Goal: Navigation & Orientation: Find specific page/section

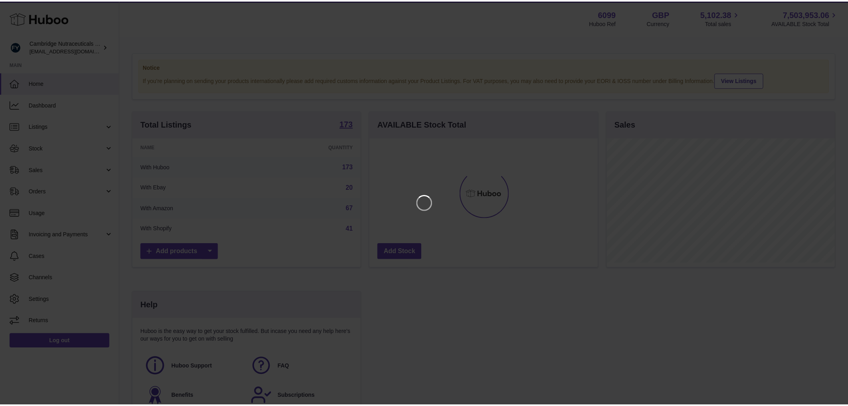
scroll to position [125, 230]
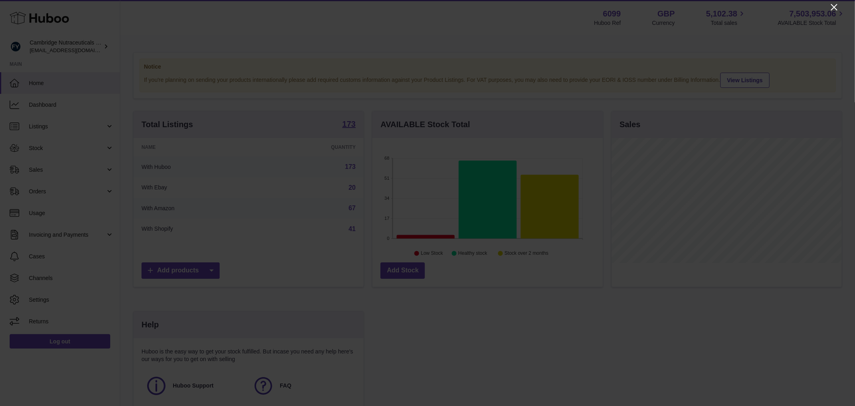
click at [837, 7] on icon "Close" at bounding box center [834, 7] width 10 height 10
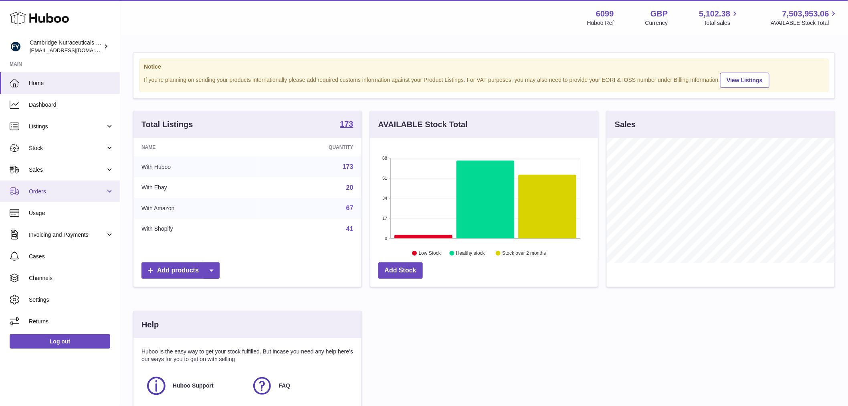
click at [87, 193] on span "Orders" at bounding box center [67, 192] width 77 height 8
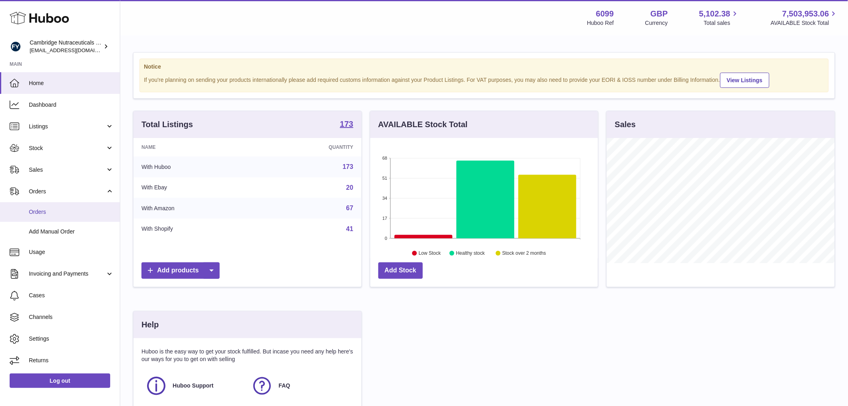
click at [75, 216] on link "Orders" at bounding box center [60, 212] width 120 height 20
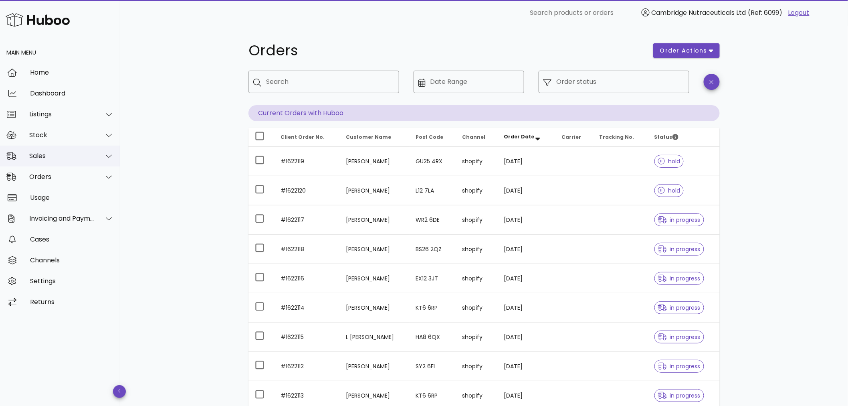
click at [75, 162] on div "Sales" at bounding box center [60, 156] width 120 height 21
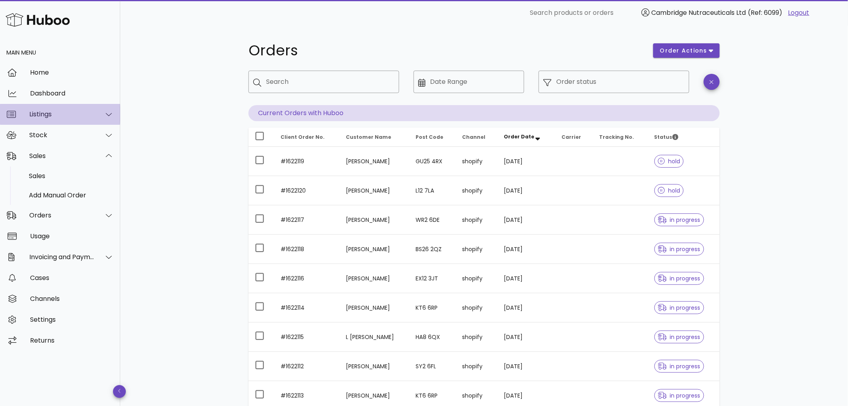
click at [81, 121] on div "Listings" at bounding box center [60, 114] width 120 height 21
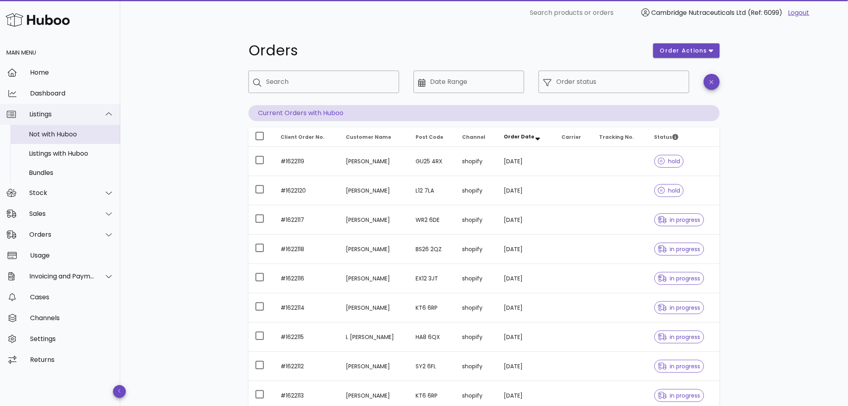
click at [77, 135] on div "Not with Huboo" at bounding box center [71, 134] width 85 height 8
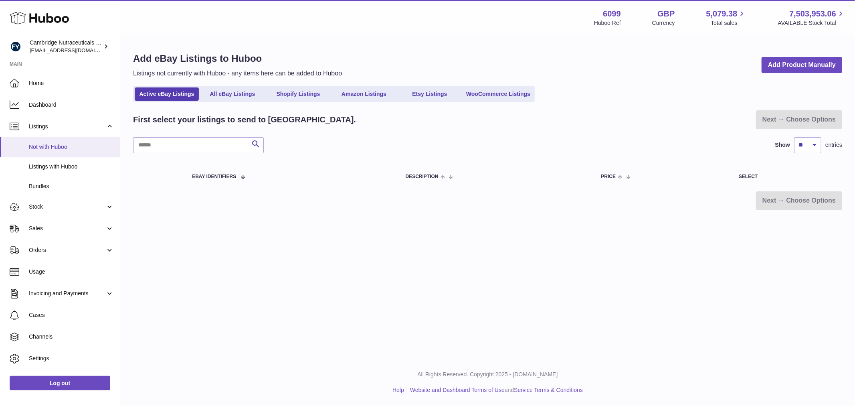
click at [73, 153] on link "Not with Huboo" at bounding box center [60, 147] width 120 height 20
click at [70, 165] on span "Listings with Huboo" at bounding box center [71, 167] width 85 height 8
